Goal: Task Accomplishment & Management: Complete application form

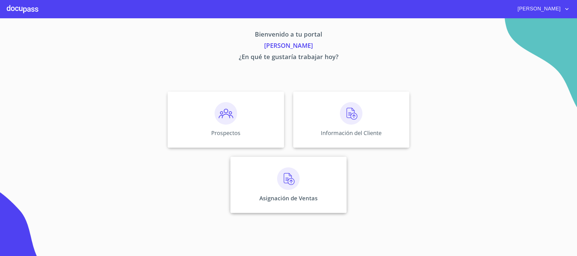
click at [263, 193] on div "Asignación de Ventas" at bounding box center [288, 185] width 116 height 56
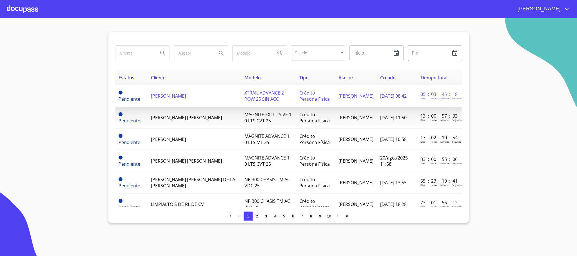
click at [184, 106] on td "[PERSON_NAME]" at bounding box center [195, 96] width 94 height 22
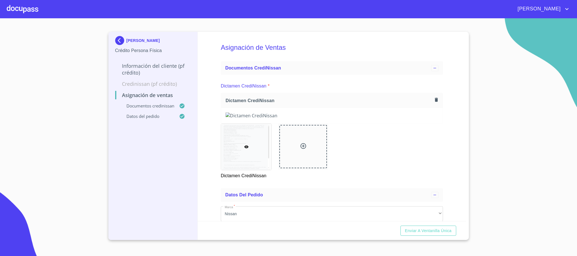
click at [230, 119] on img at bounding box center [332, 116] width 213 height 6
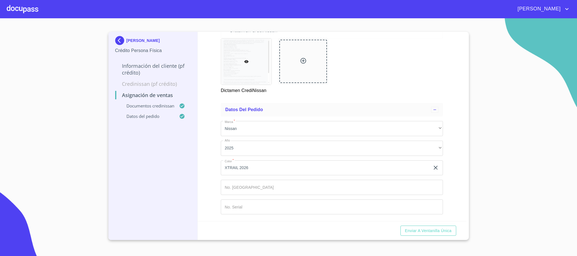
scroll to position [335, 0]
click at [246, 182] on input "Marca   *" at bounding box center [332, 187] width 222 height 15
type input "149224"
click at [244, 210] on input "Marca   *" at bounding box center [332, 207] width 222 height 15
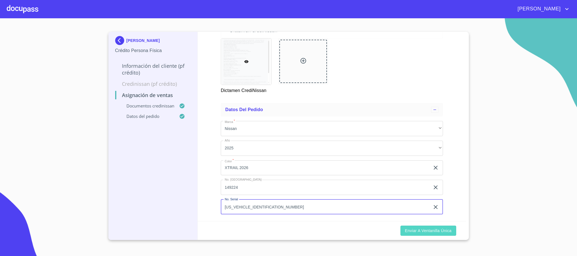
type input "[US_VEHICLE_IDENTIFICATION_NUMBER]"
click at [443, 231] on span "Enviar a Ventanilla única" at bounding box center [428, 231] width 47 height 7
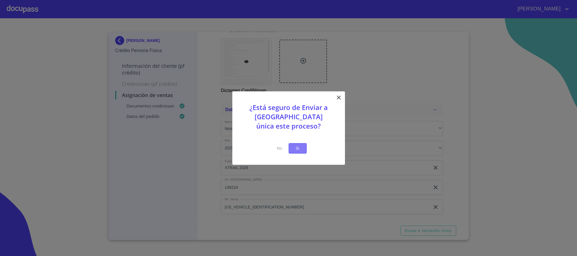
click at [293, 146] on span "Si" at bounding box center [297, 148] width 9 height 7
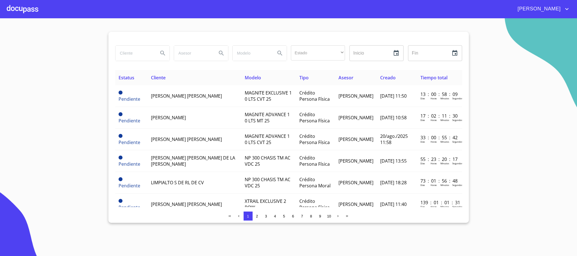
click at [130, 54] on input "search" at bounding box center [134, 53] width 38 height 15
type input "[PERSON_NAME]"
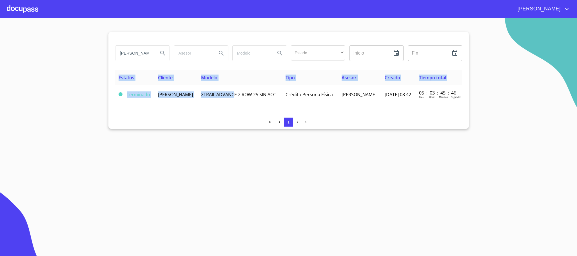
drag, startPoint x: 248, startPoint y: 93, endPoint x: 253, endPoint y: 144, distance: 50.6
click at [253, 144] on section "EMMANUEL Estado ​ ​ Inicio ​ Fin ​ Estatus Cliente Modelo Tipo Asesor Creado Ti…" at bounding box center [288, 137] width 577 height 238
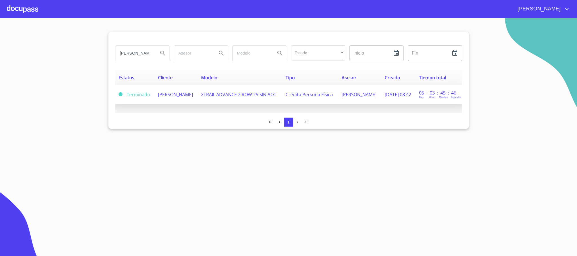
click at [175, 104] on td "[PERSON_NAME]" at bounding box center [176, 94] width 43 height 19
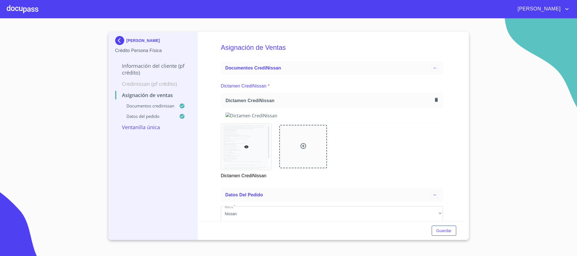
click at [35, 5] on div at bounding box center [23, 9] width 32 height 18
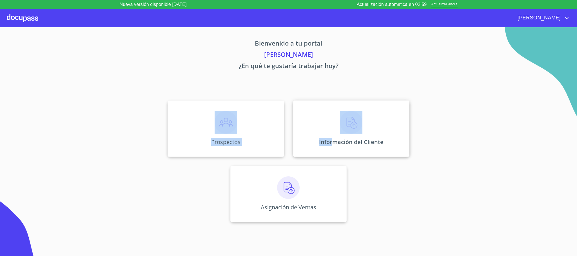
drag, startPoint x: 241, startPoint y: 117, endPoint x: 334, endPoint y: 145, distance: 97.3
click at [334, 145] on div "Prospectos Información del Cliente Asignación de Ventas" at bounding box center [288, 161] width 349 height 131
click at [335, 145] on p "Información del Cliente" at bounding box center [351, 142] width 65 height 8
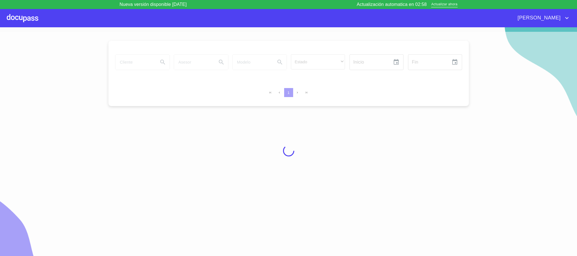
click at [50, 201] on div at bounding box center [288, 151] width 577 height 238
click at [217, 70] on div at bounding box center [288, 151] width 577 height 238
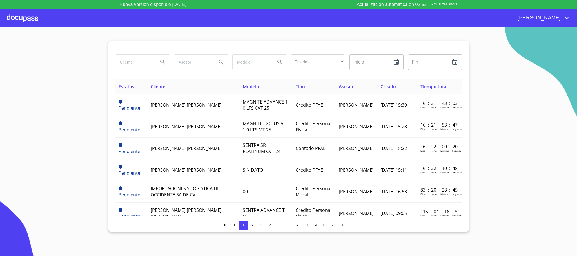
click at [128, 62] on input "search" at bounding box center [134, 62] width 38 height 15
type input "[PERSON_NAME]"
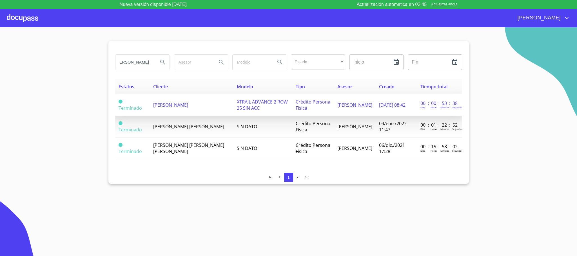
click at [188, 103] on span "[PERSON_NAME]" at bounding box center [170, 105] width 35 height 6
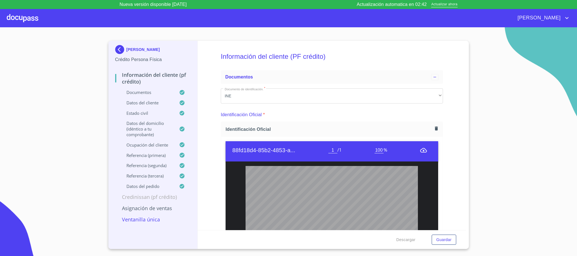
click at [214, 56] on div "Información del cliente (PF crédito) Documentos Documento de identificación.   …" at bounding box center [332, 136] width 268 height 190
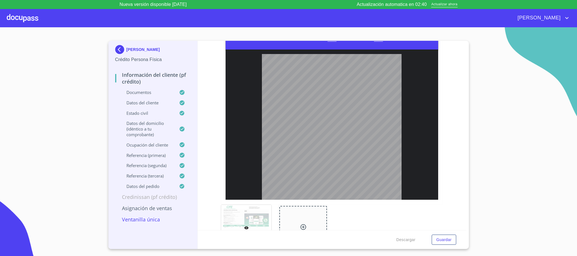
scroll to position [423, 0]
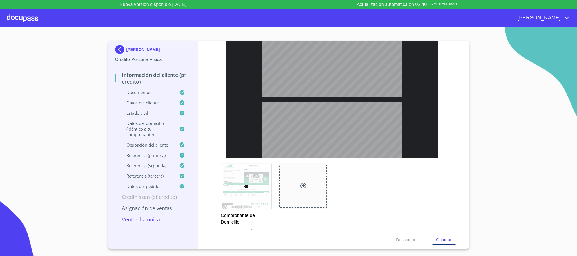
type input "2"
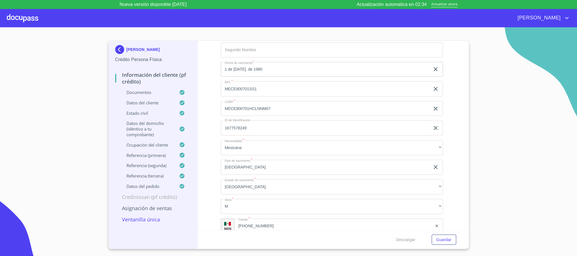
scroll to position [1606, 0]
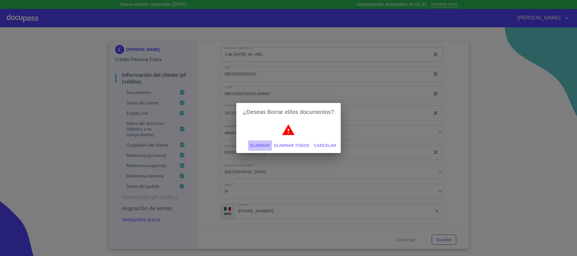
click at [255, 141] on button "Eliminar" at bounding box center [260, 146] width 24 height 10
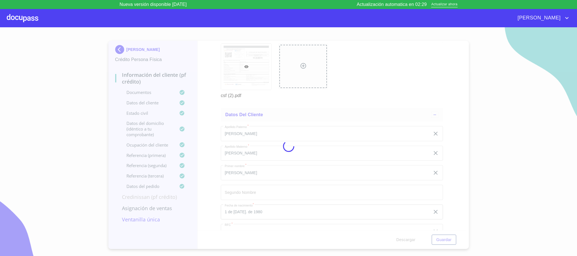
click at [577, 162] on div at bounding box center [288, 146] width 577 height 238
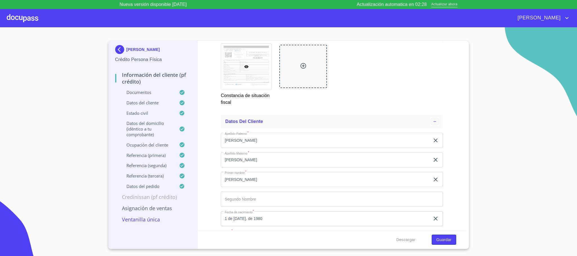
click at [446, 241] on span "Guardar" at bounding box center [443, 240] width 15 height 7
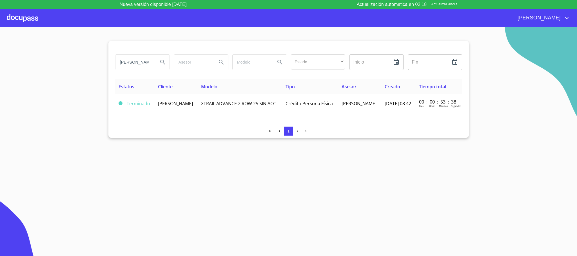
click at [33, 21] on div at bounding box center [23, 18] width 32 height 18
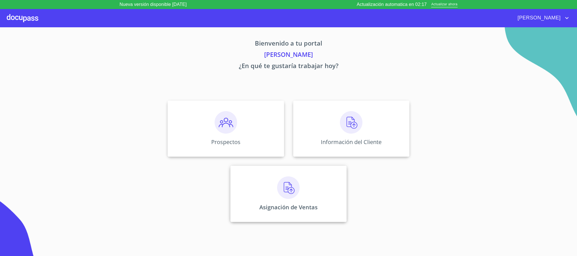
click at [270, 192] on div "Asignación de Ventas" at bounding box center [288, 194] width 116 height 56
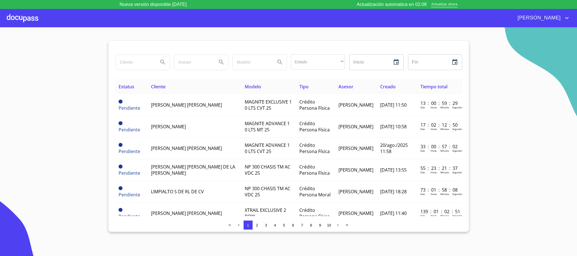
click at [124, 68] on input "search" at bounding box center [134, 62] width 38 height 15
type input "[PERSON_NAME]"
